Goal: Information Seeking & Learning: Learn about a topic

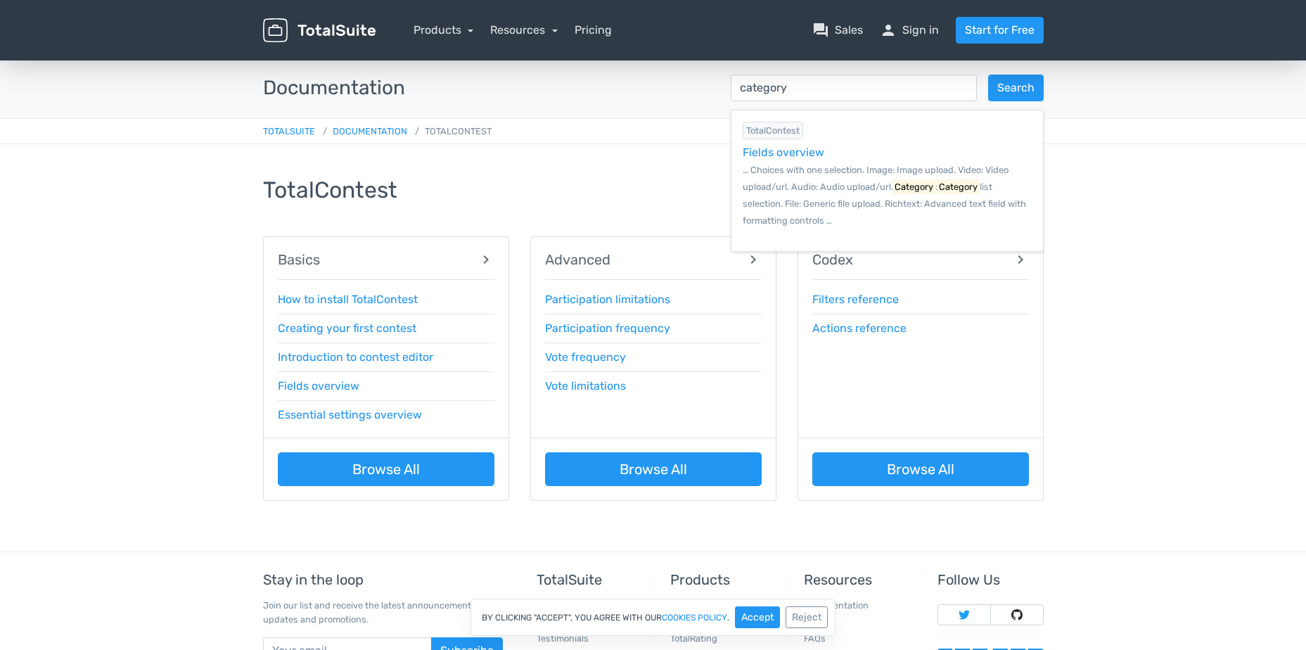
click at [778, 184] on small "… Choices with one selection. Image: Image upload. Video: Video upload/url. Aud…" at bounding box center [884, 195] width 283 height 61
click at [774, 148] on div "Fields overview" at bounding box center [887, 152] width 289 height 17
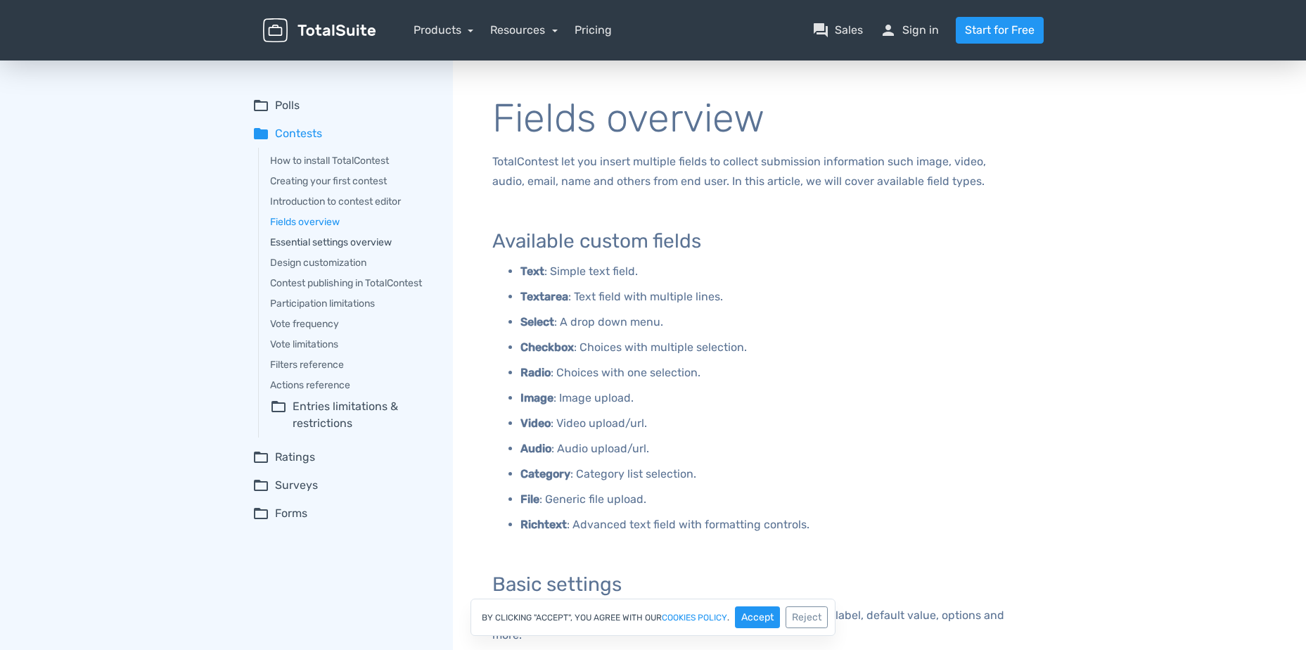
click at [305, 244] on link "Essential settings overview" at bounding box center [351, 242] width 163 height 15
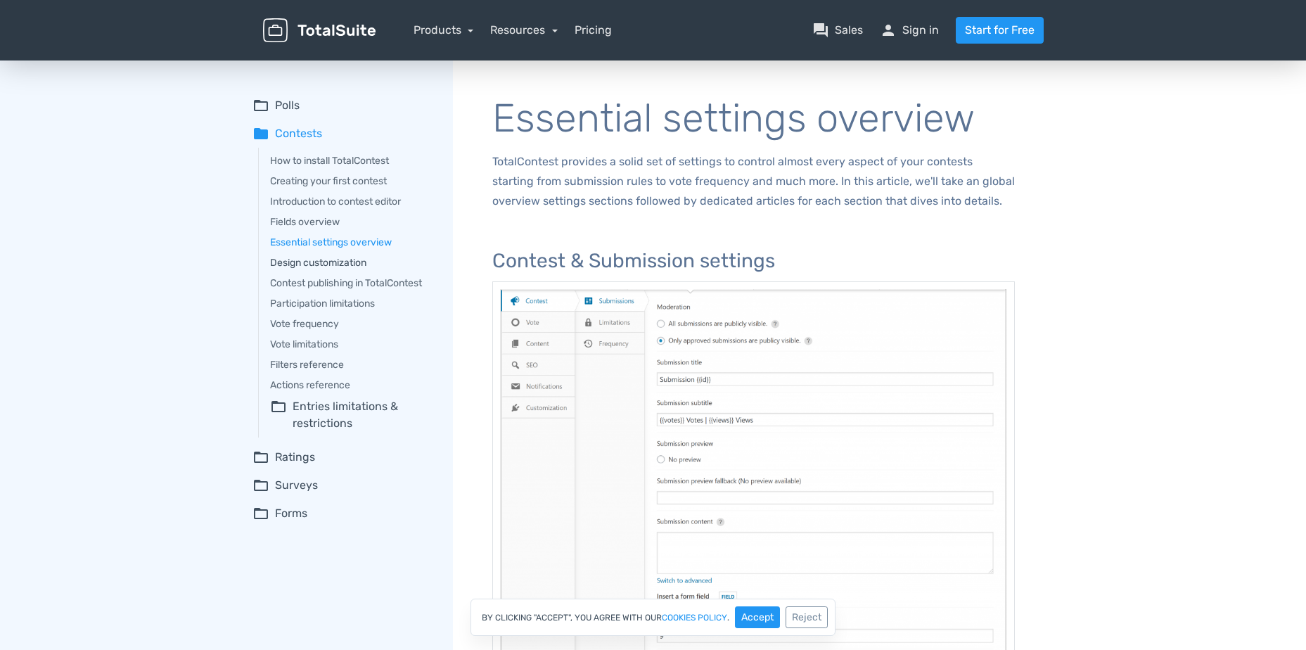
click at [286, 267] on link "Design customization" at bounding box center [351, 262] width 163 height 15
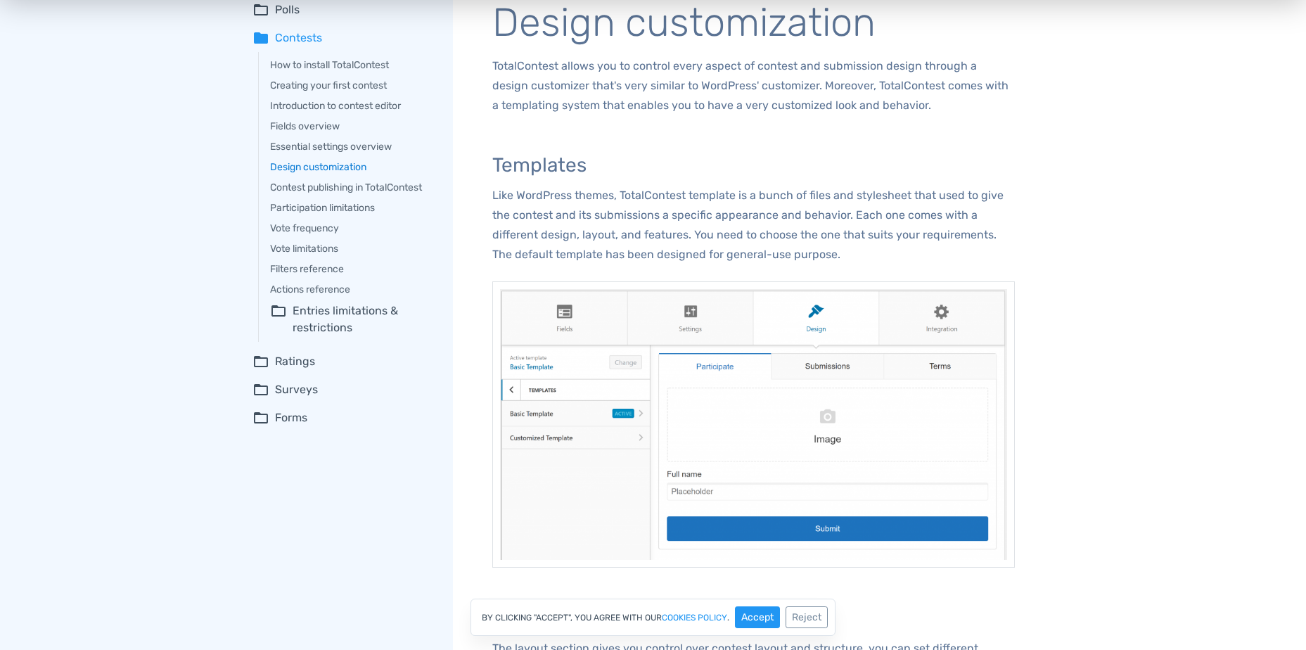
scroll to position [70, 0]
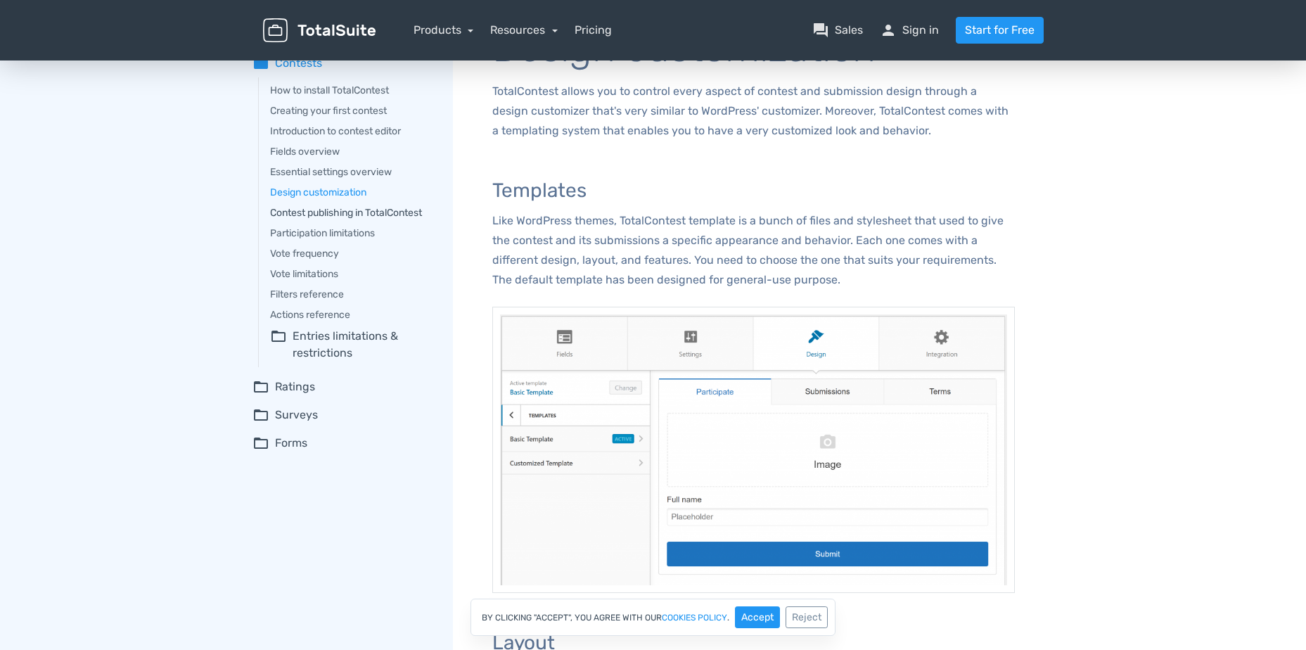
click at [369, 215] on link "Contest publishing in TotalContest" at bounding box center [351, 212] width 163 height 15
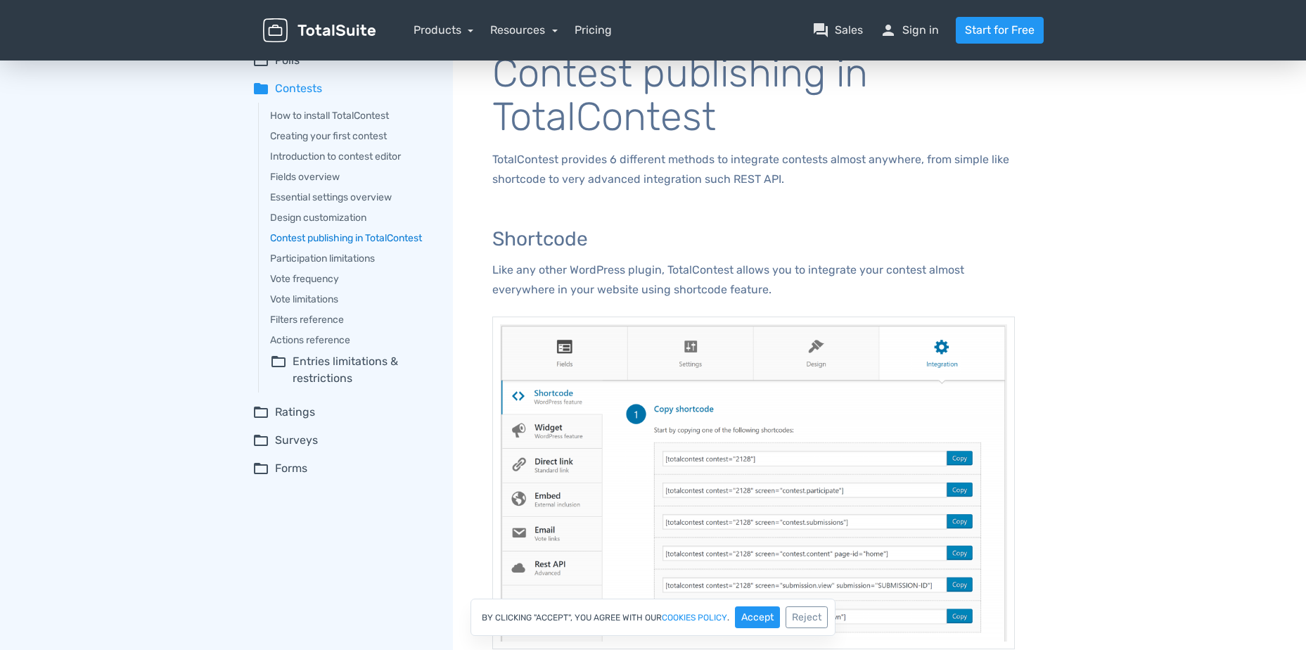
scroll to position [70, 0]
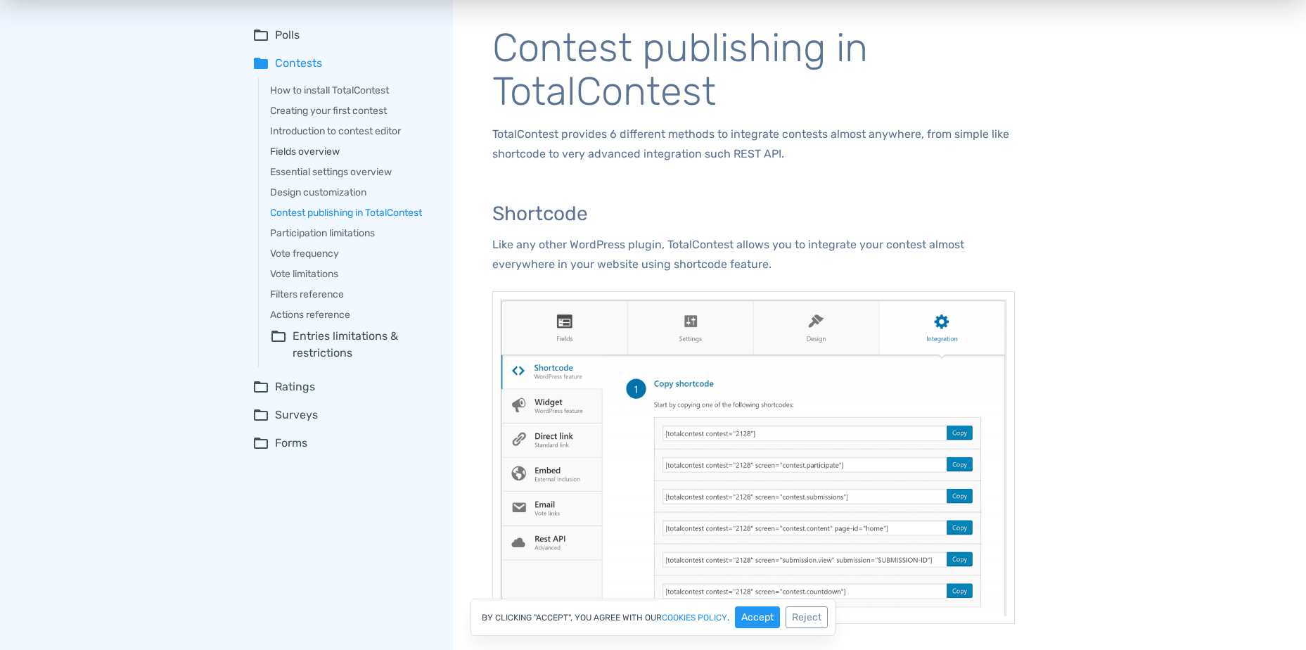
click at [312, 155] on link "Fields overview" at bounding box center [351, 151] width 163 height 15
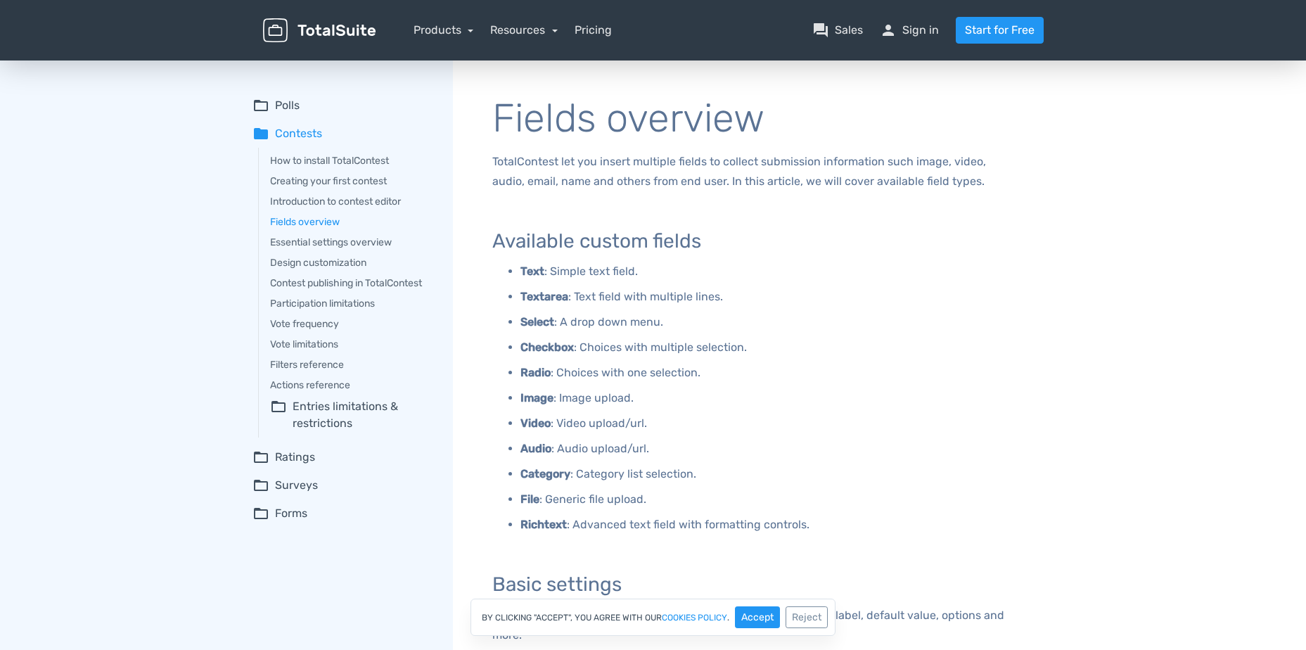
click at [651, 477] on p "Category : Category list selection." at bounding box center [767, 474] width 494 height 20
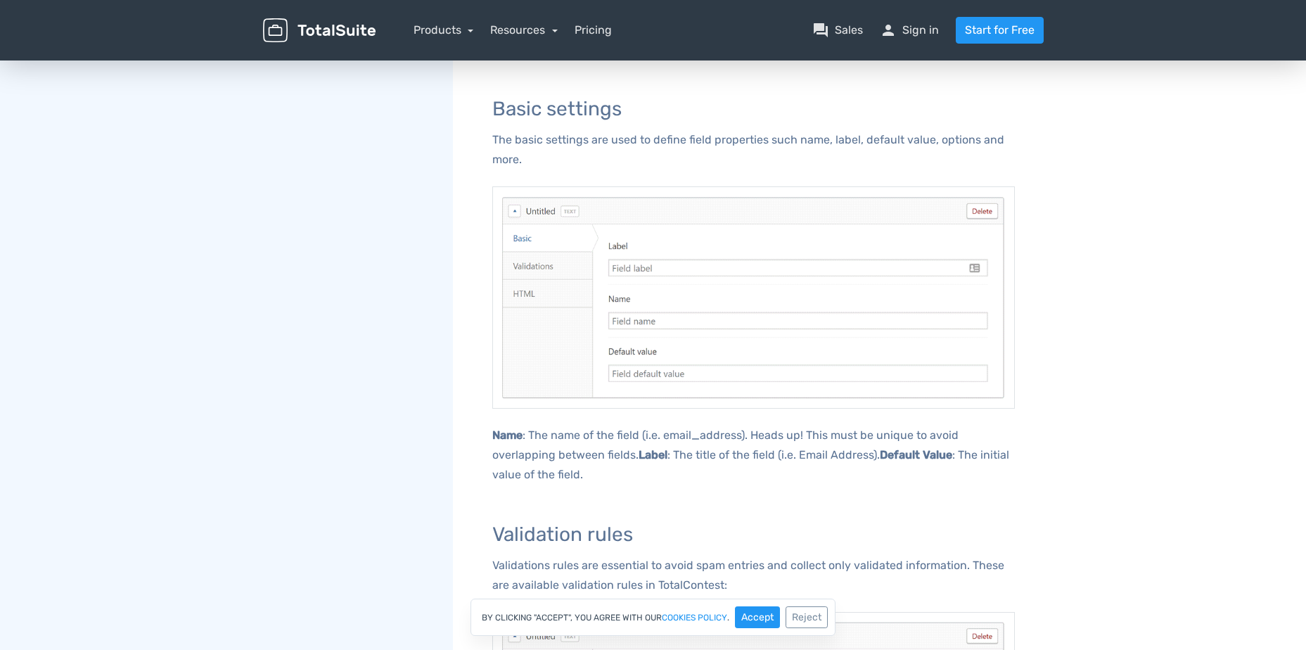
scroll to position [492, 0]
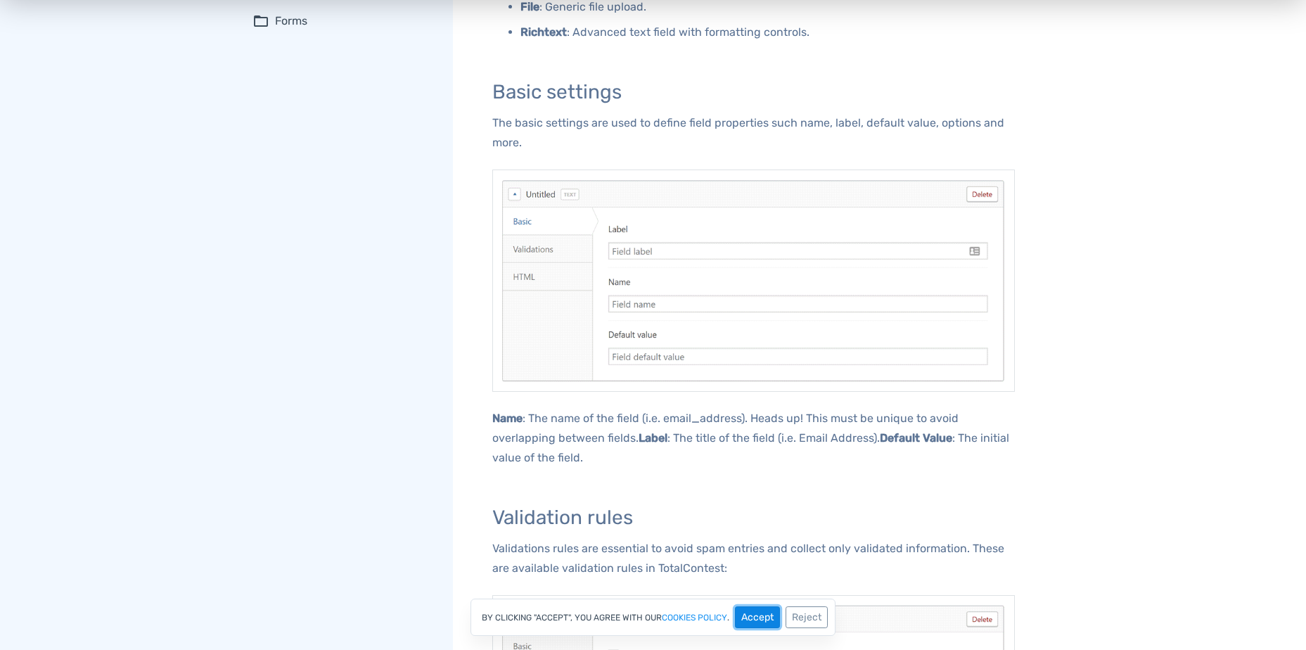
click at [758, 622] on button "Accept" at bounding box center [757, 617] width 45 height 22
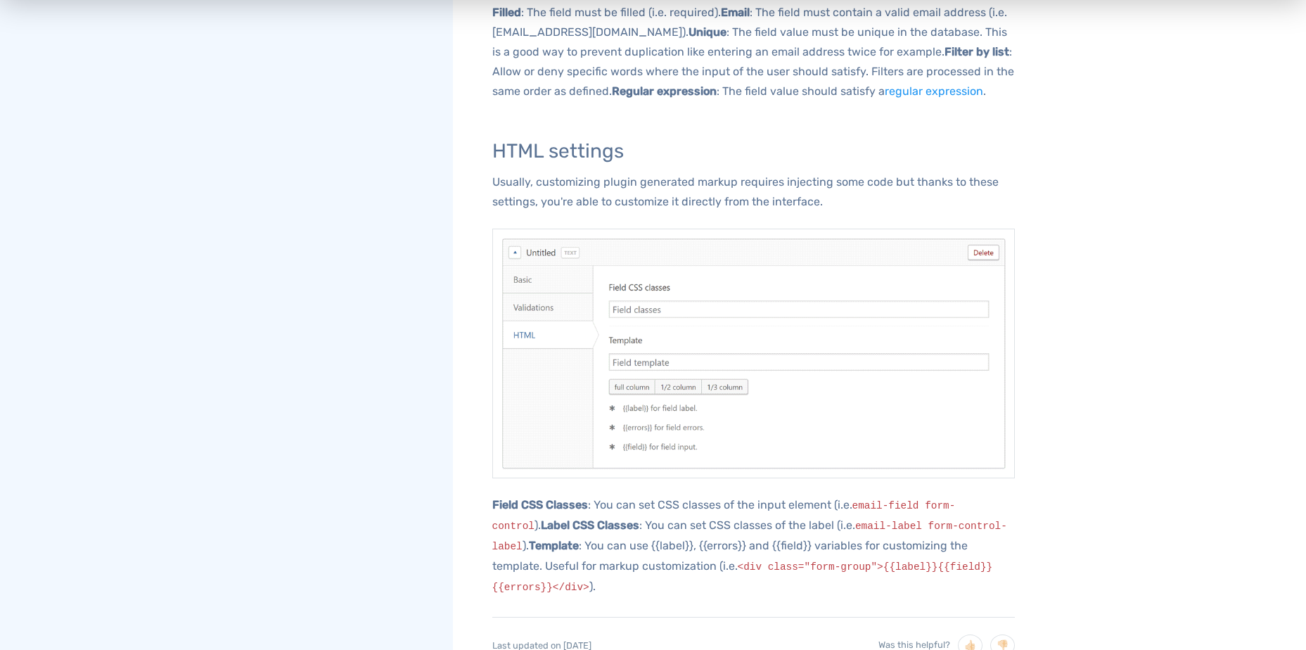
scroll to position [1336, 0]
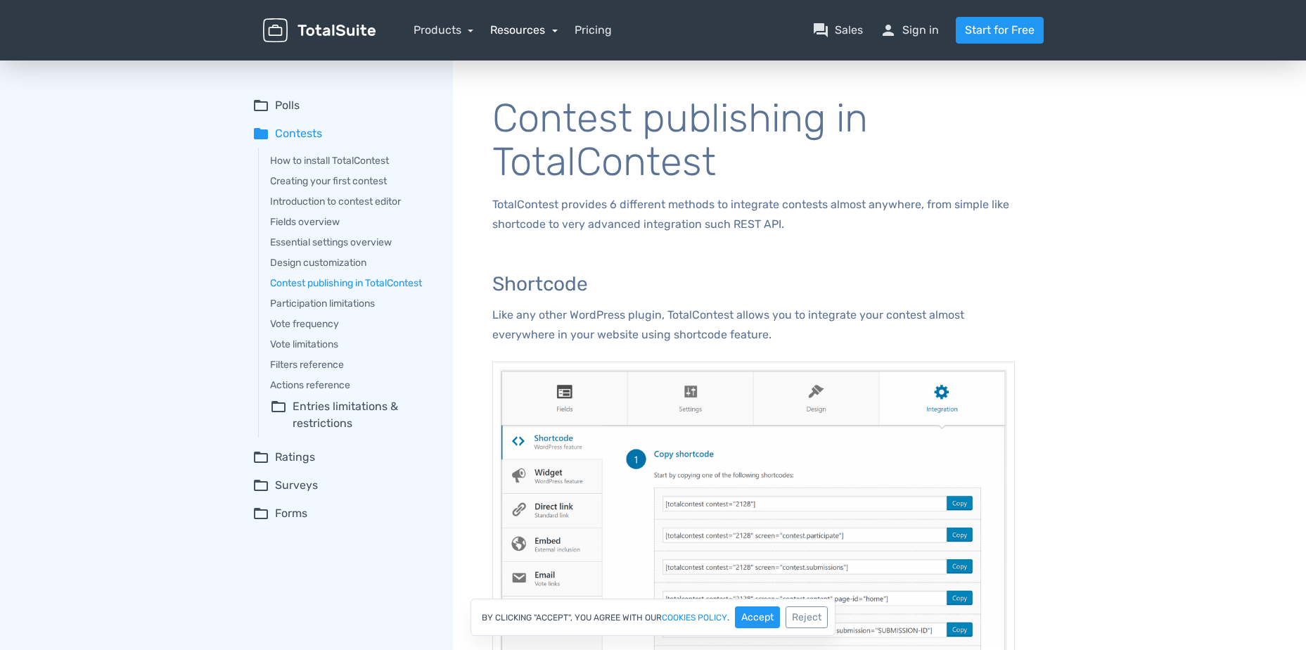
click at [524, 27] on link "Resources" at bounding box center [524, 29] width 68 height 13
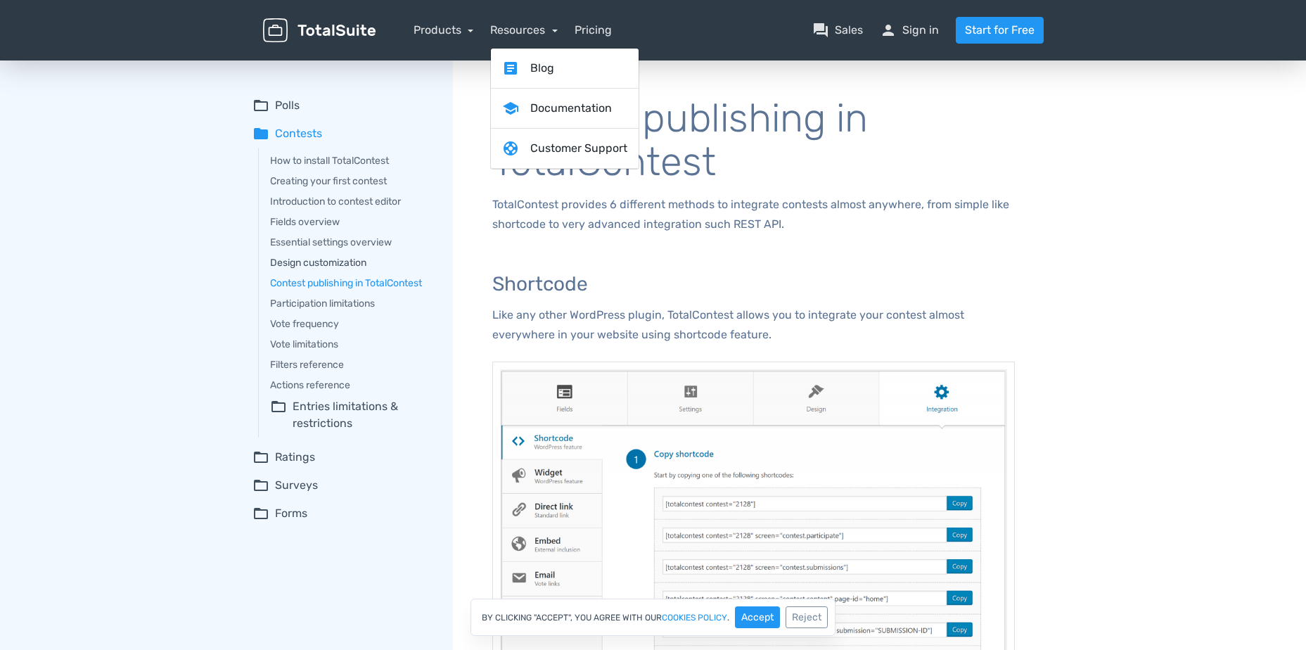
click at [328, 260] on link "Design customization" at bounding box center [351, 262] width 163 height 15
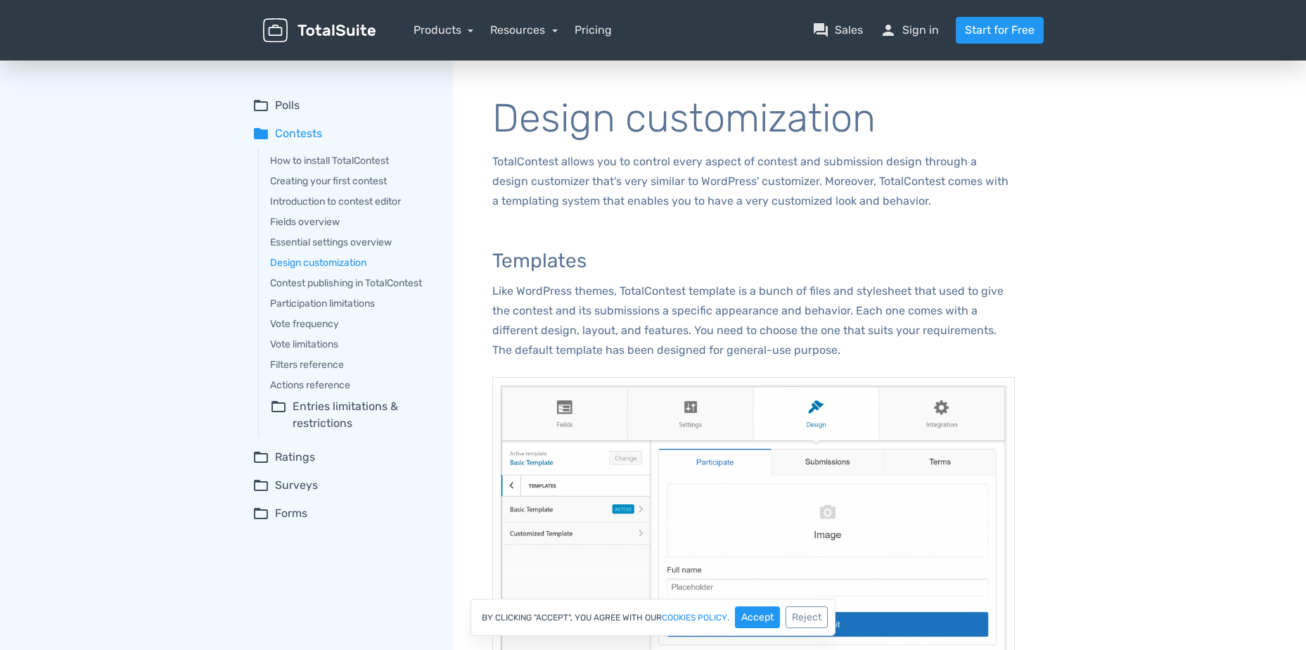
click at [361, 233] on div "How to install TotalContest Creating your first contest Introduction to contest…" at bounding box center [345, 293] width 175 height 290
click at [360, 241] on link "Essential settings overview" at bounding box center [351, 242] width 163 height 15
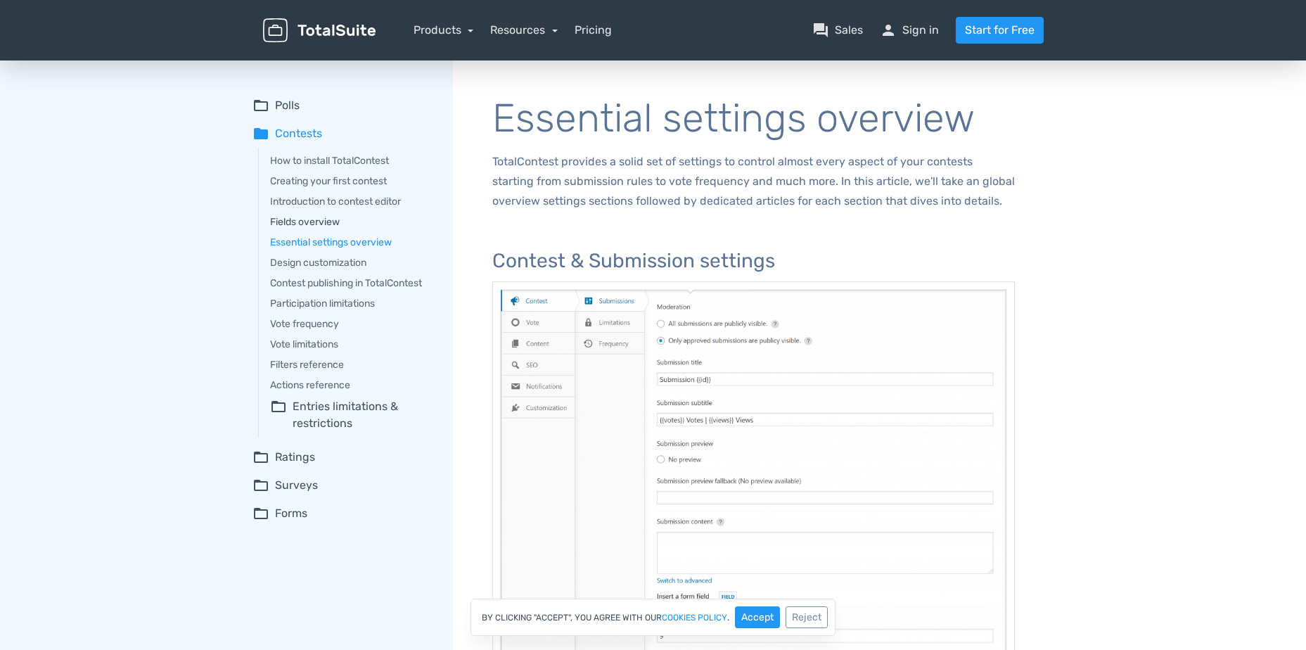
click at [293, 218] on link "Fields overview" at bounding box center [351, 222] width 163 height 15
